Goal: Book appointment/travel/reservation

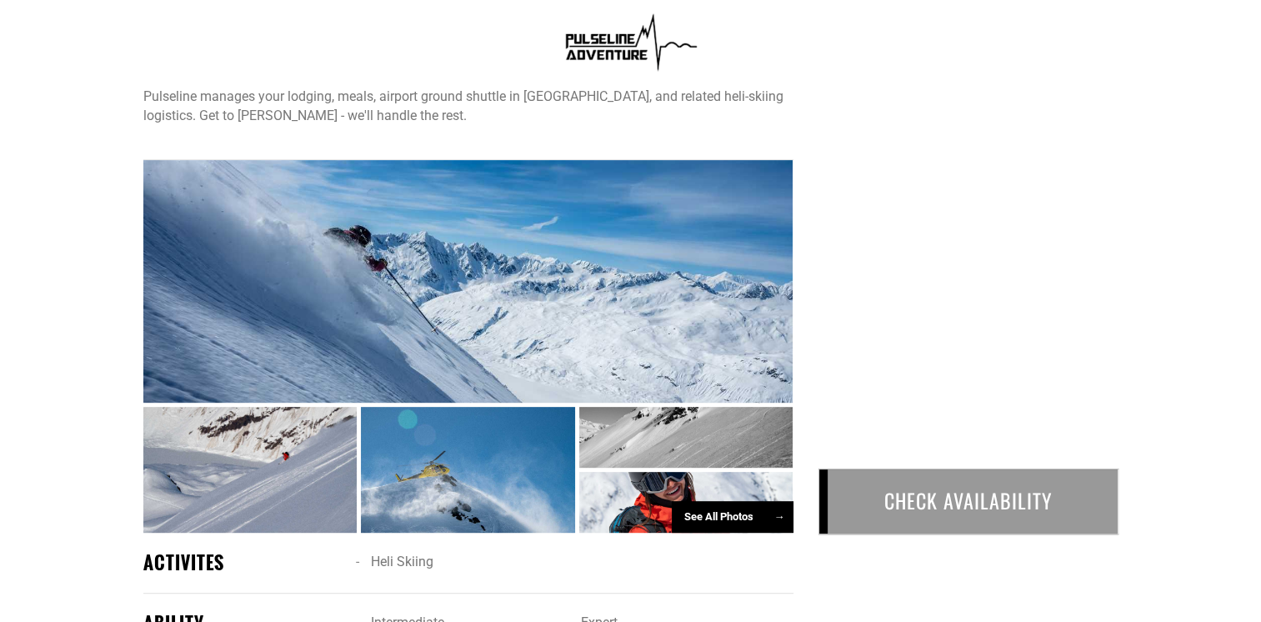
scroll to position [614, 0]
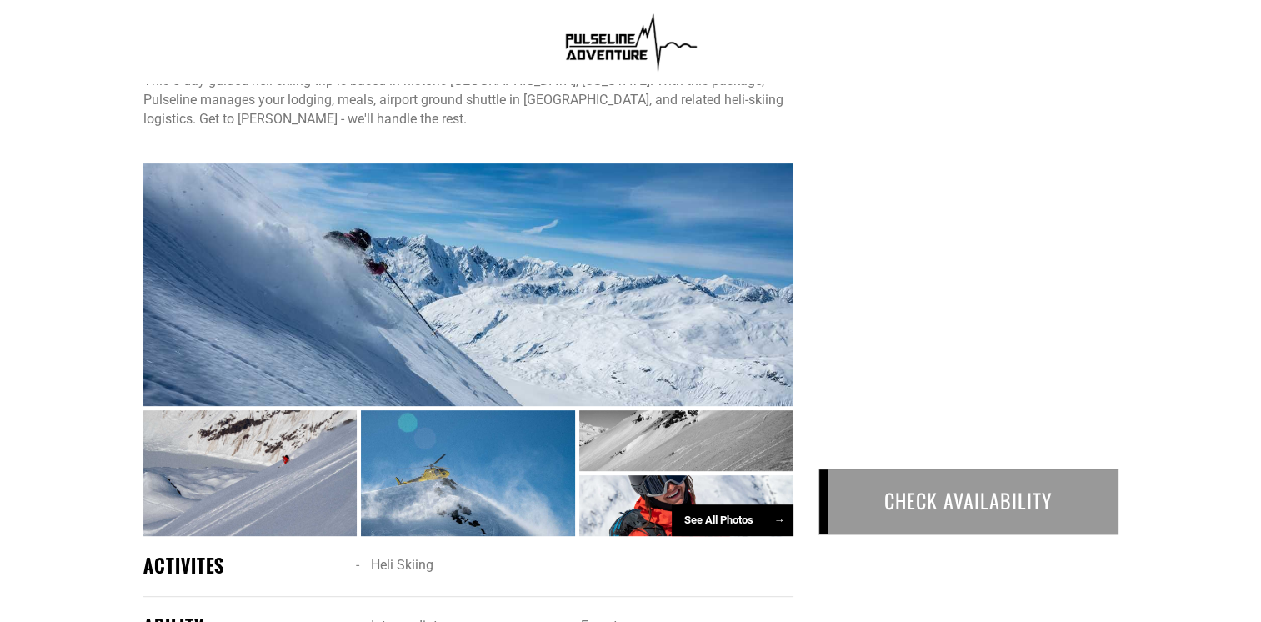
click at [748, 515] on div "See All Photos →" at bounding box center [733, 520] width 122 height 33
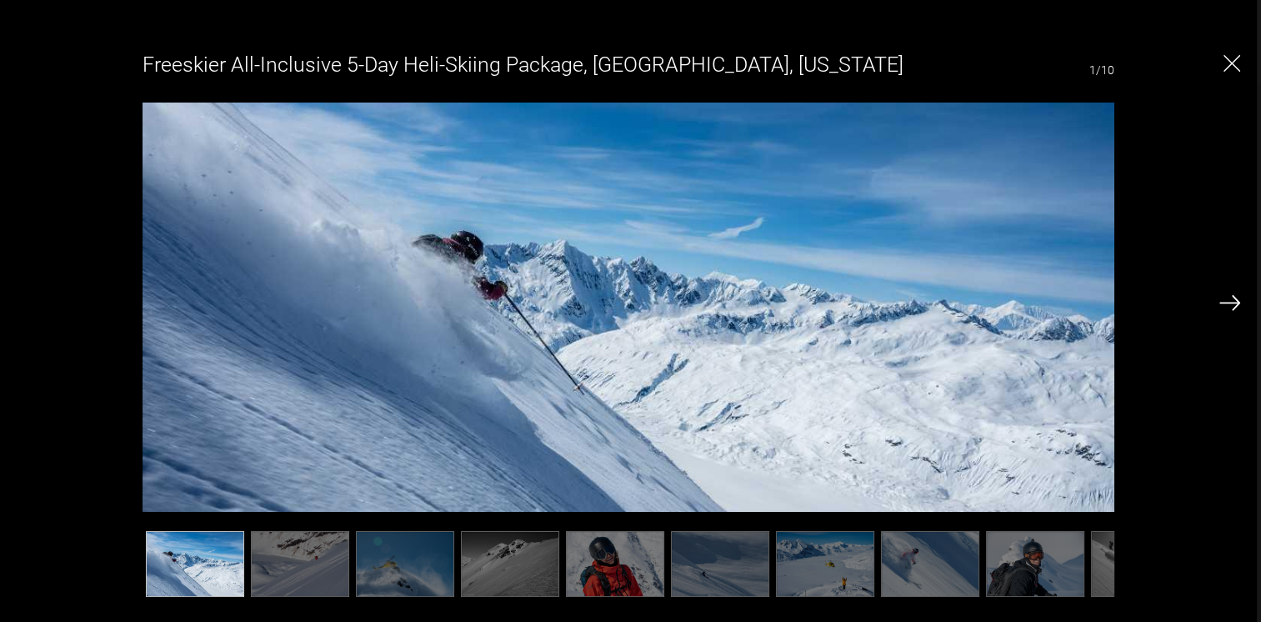
click at [607, 565] on img at bounding box center [615, 564] width 98 height 66
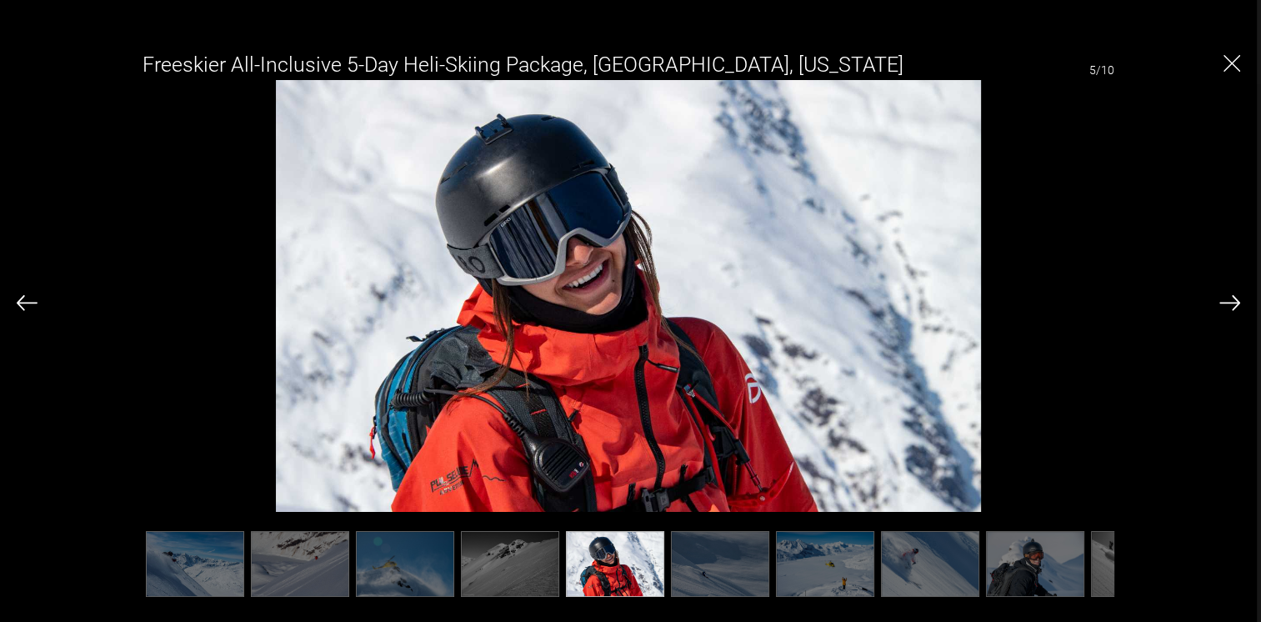
click at [1229, 303] on img at bounding box center [1229, 302] width 21 height 15
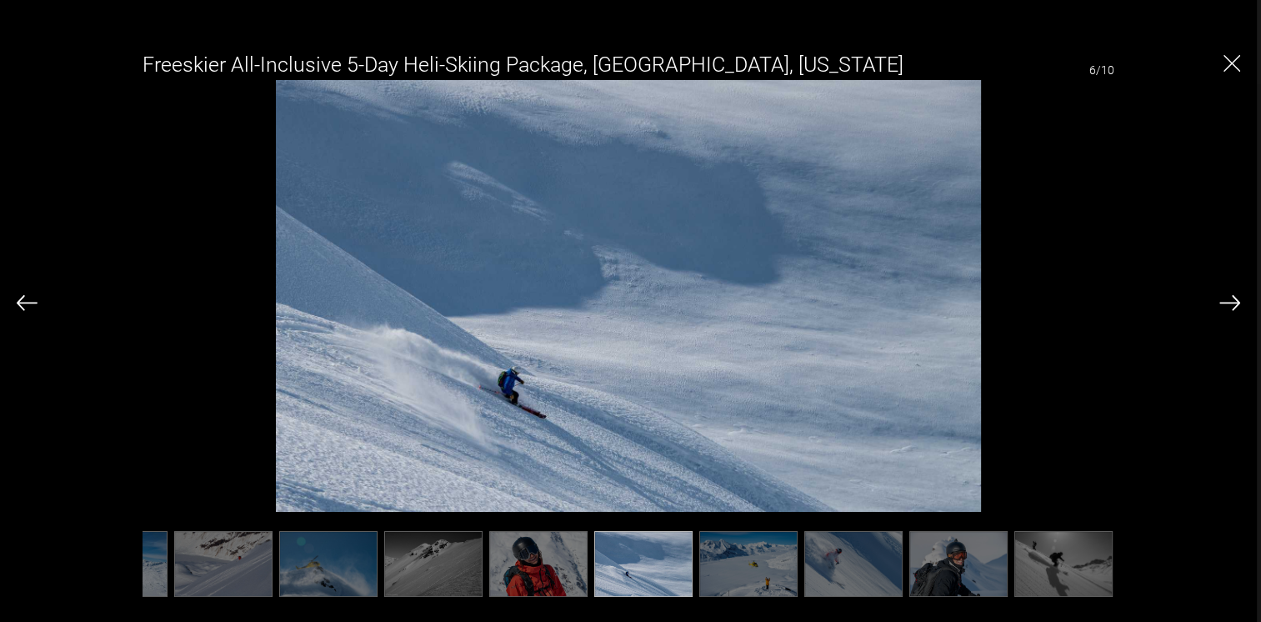
click at [1229, 303] on img at bounding box center [1229, 302] width 21 height 15
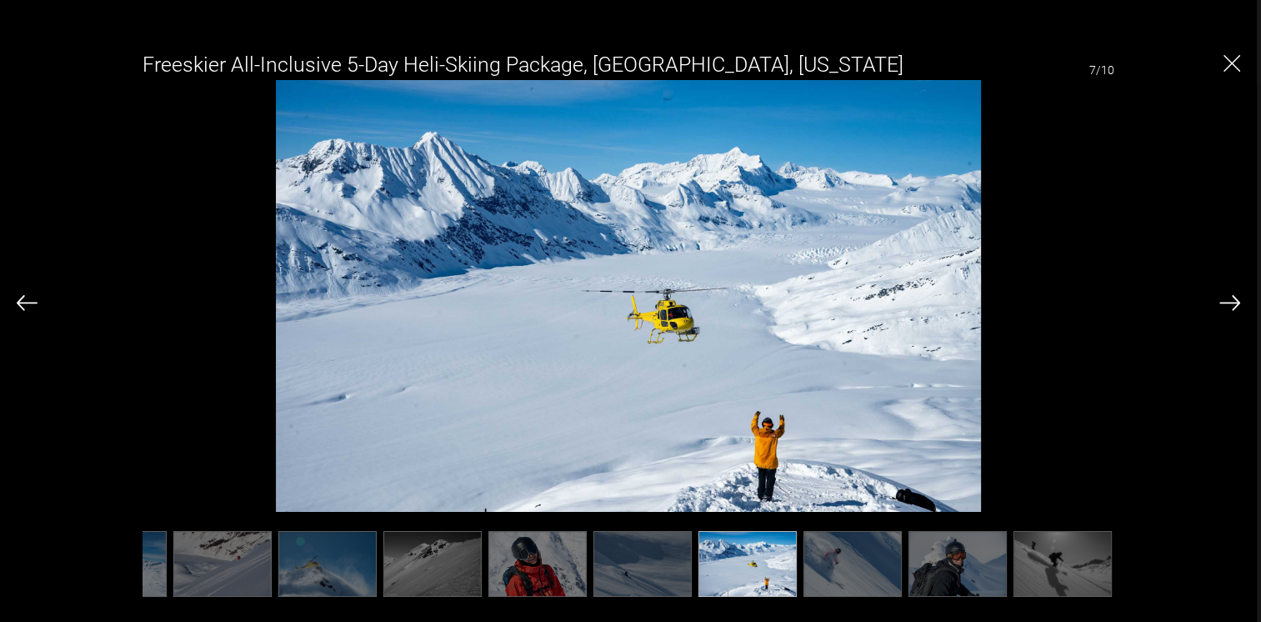
click at [1229, 303] on img at bounding box center [1229, 302] width 21 height 15
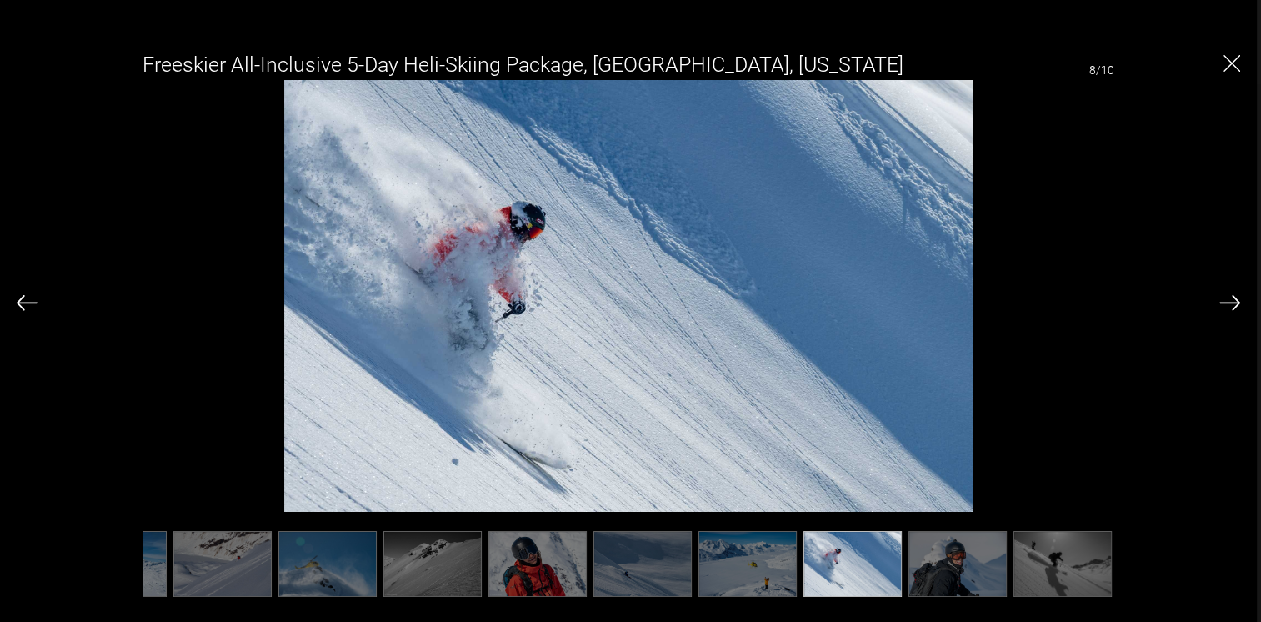
click at [1229, 303] on img at bounding box center [1229, 302] width 21 height 15
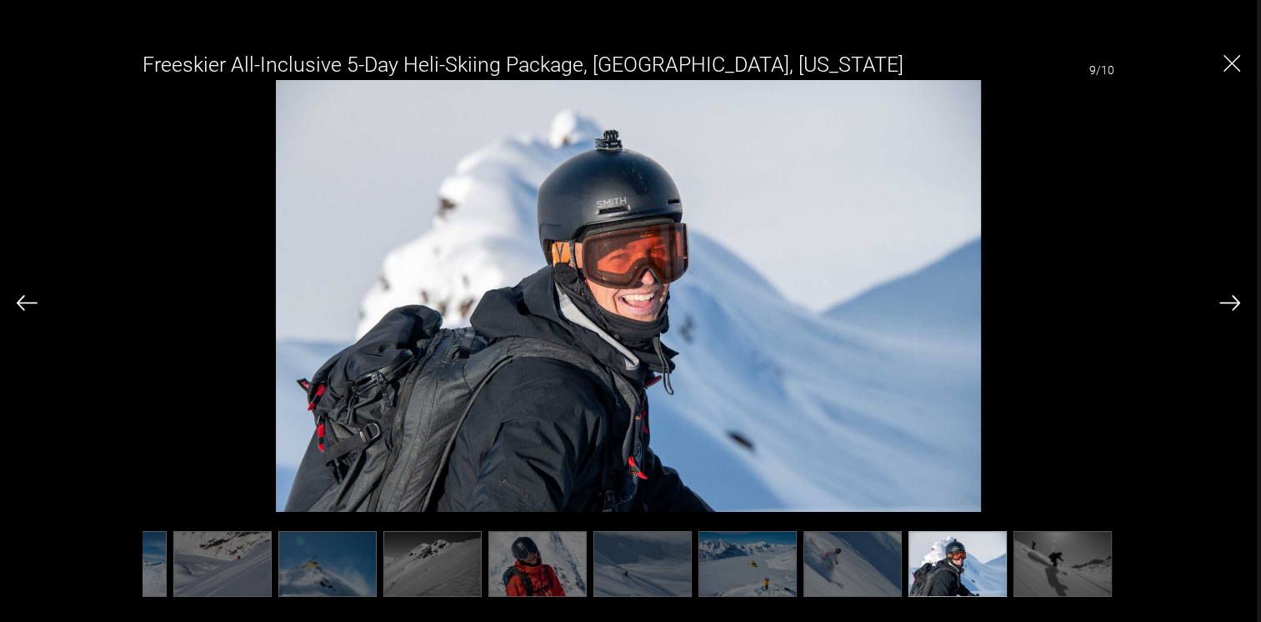
click at [1229, 303] on img at bounding box center [1229, 302] width 21 height 15
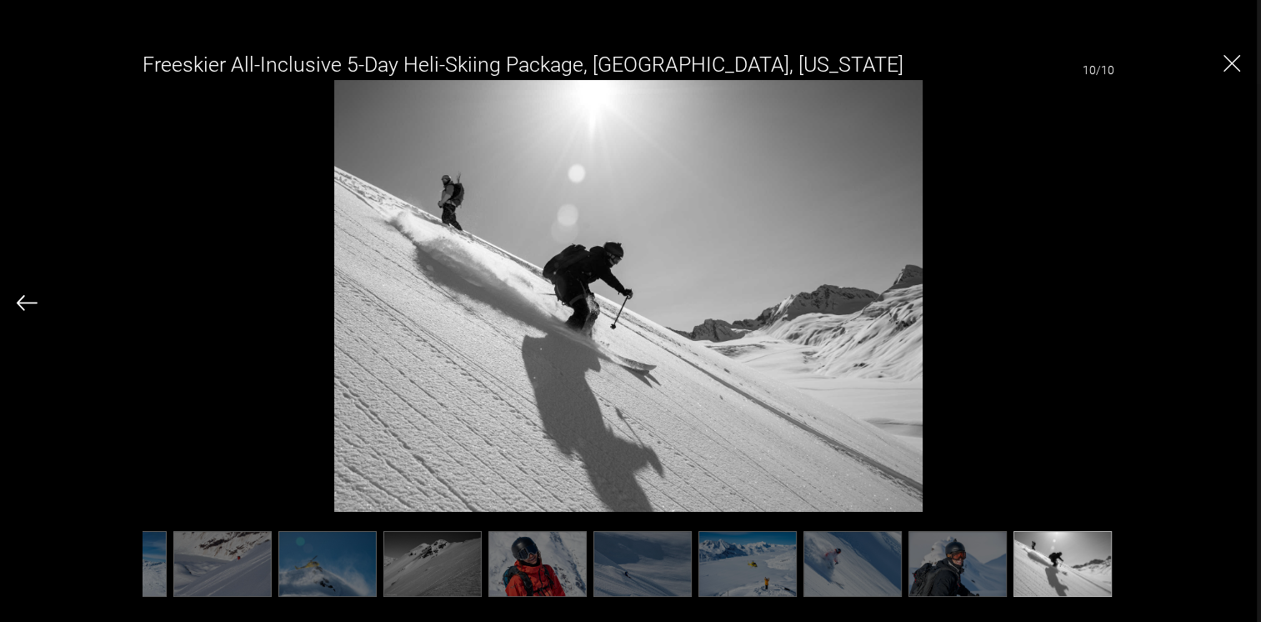
click at [1229, 303] on div "Freeskier All-Inclusive 5-Day Heli-Skiing Package, [GEOGRAPHIC_DATA], [US_STATE…" at bounding box center [628, 315] width 1223 height 555
click at [1226, 62] on img "Close" at bounding box center [1231, 63] width 17 height 17
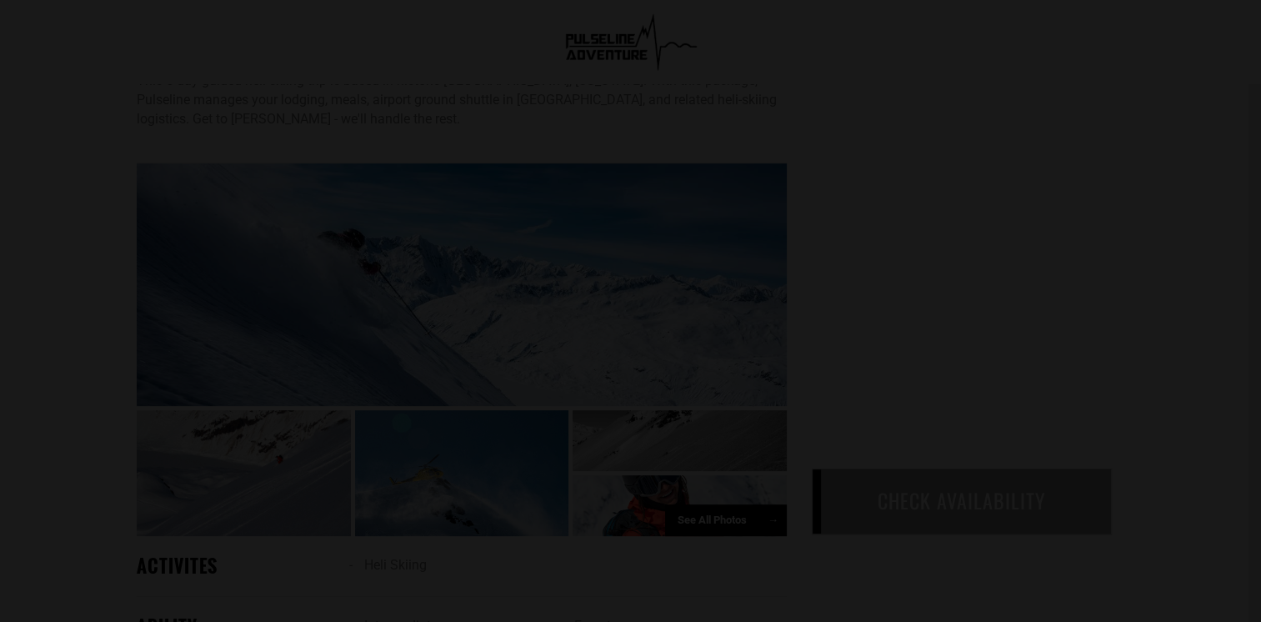
scroll to position [0, 0]
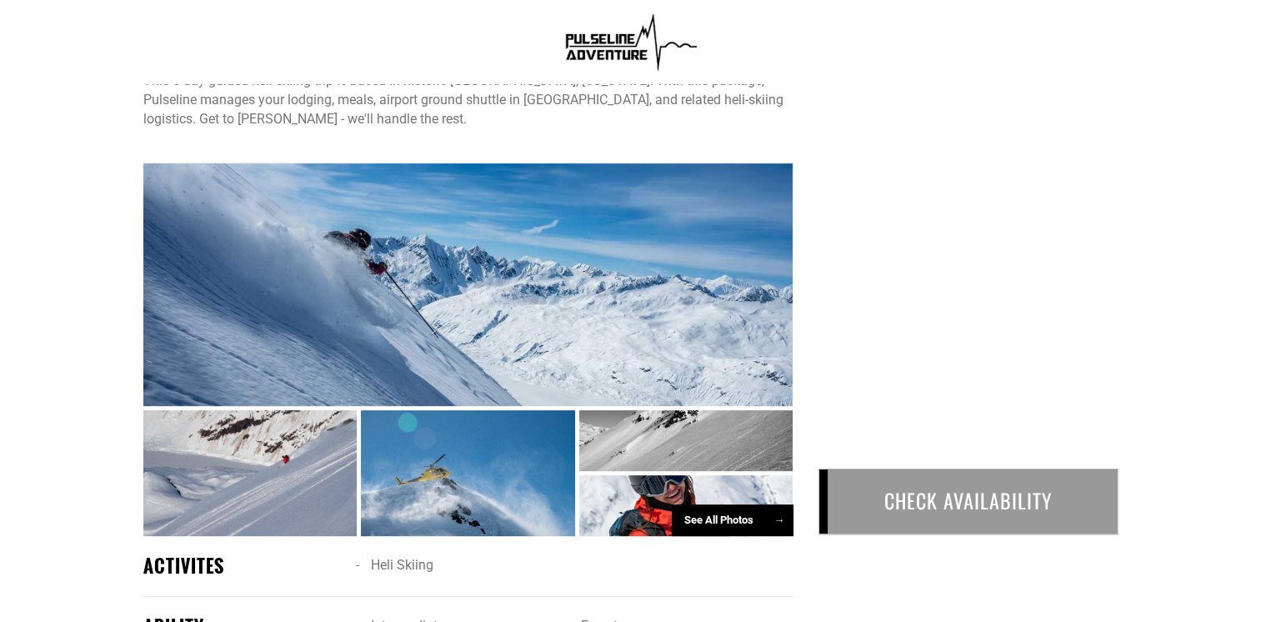
click at [923, 508] on div "CHECK AVAILABILITY" at bounding box center [968, 501] width 300 height 66
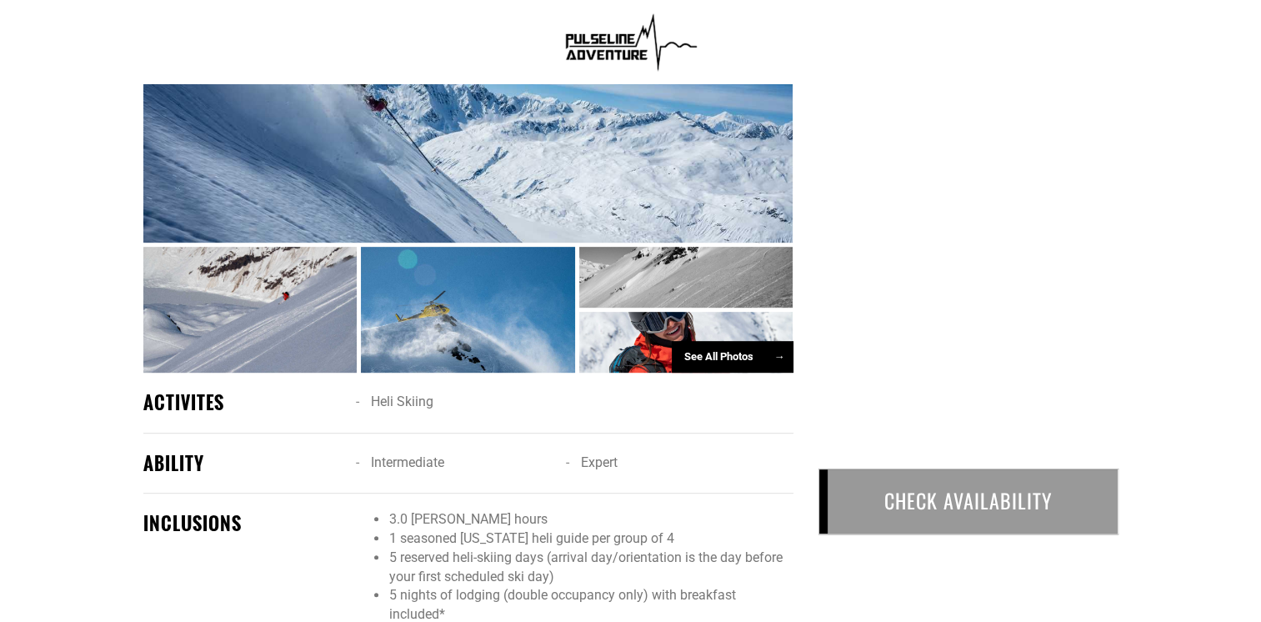
scroll to position [785, 0]
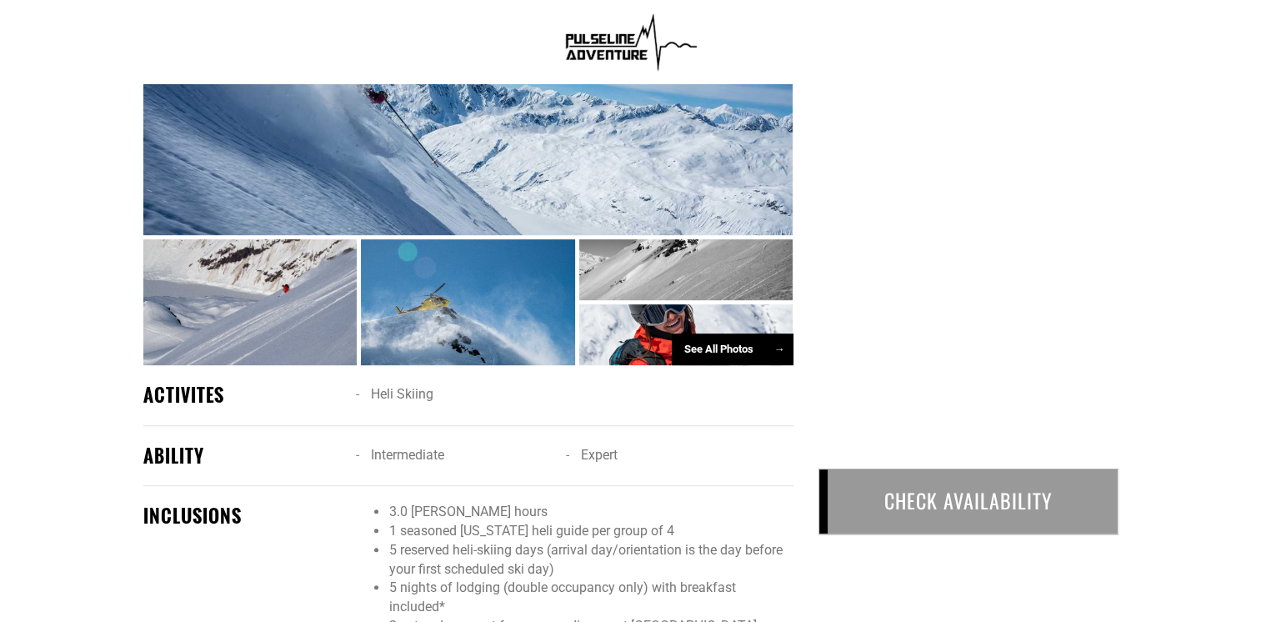
click at [929, 508] on div "CHECK AVAILABILITY" at bounding box center [968, 501] width 300 height 66
